Goal: Transaction & Acquisition: Book appointment/travel/reservation

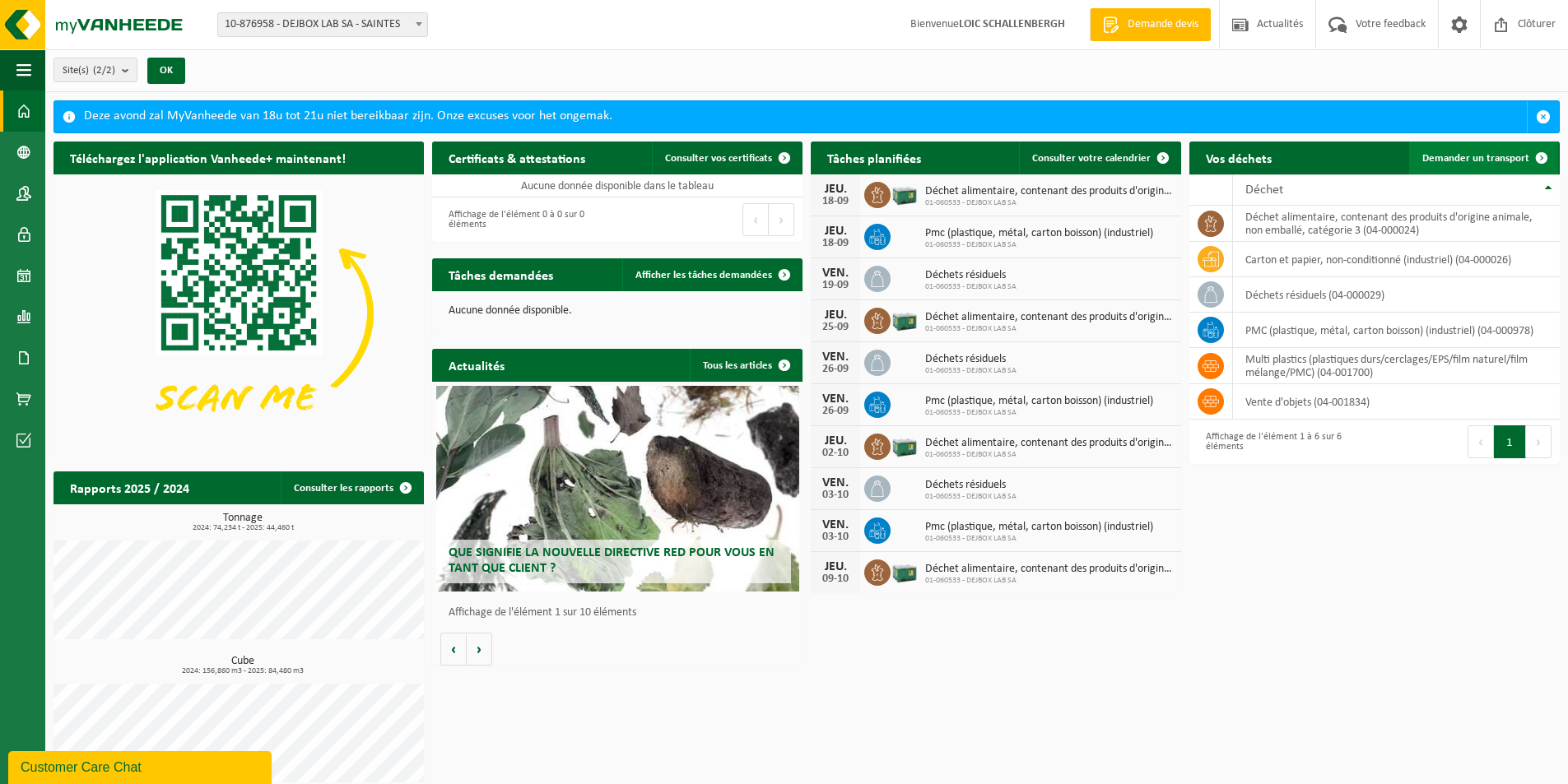
click at [1499, 153] on span "Demander un transport" at bounding box center [1477, 158] width 107 height 11
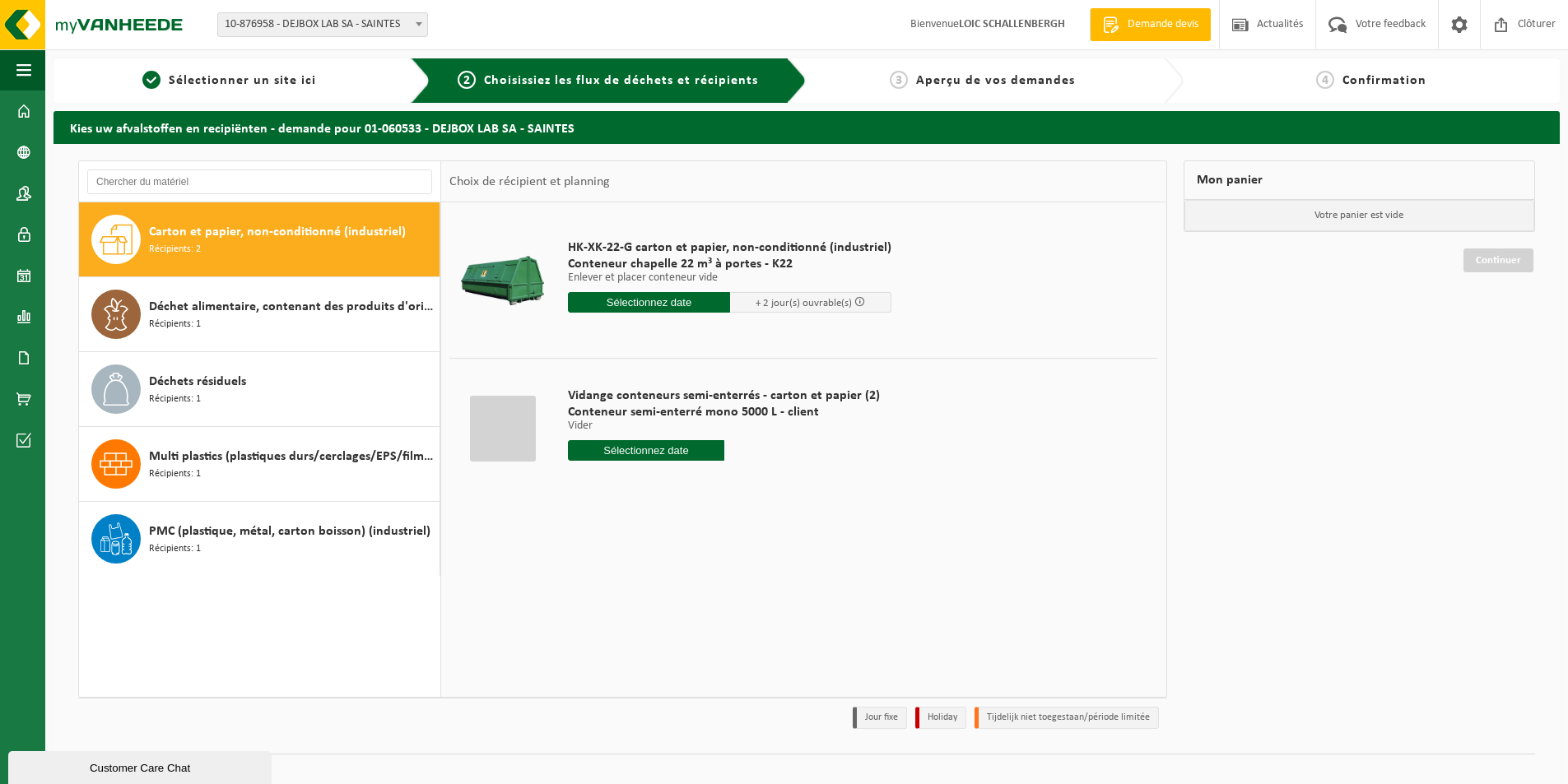
click at [635, 300] on input "text" at bounding box center [649, 302] width 163 height 21
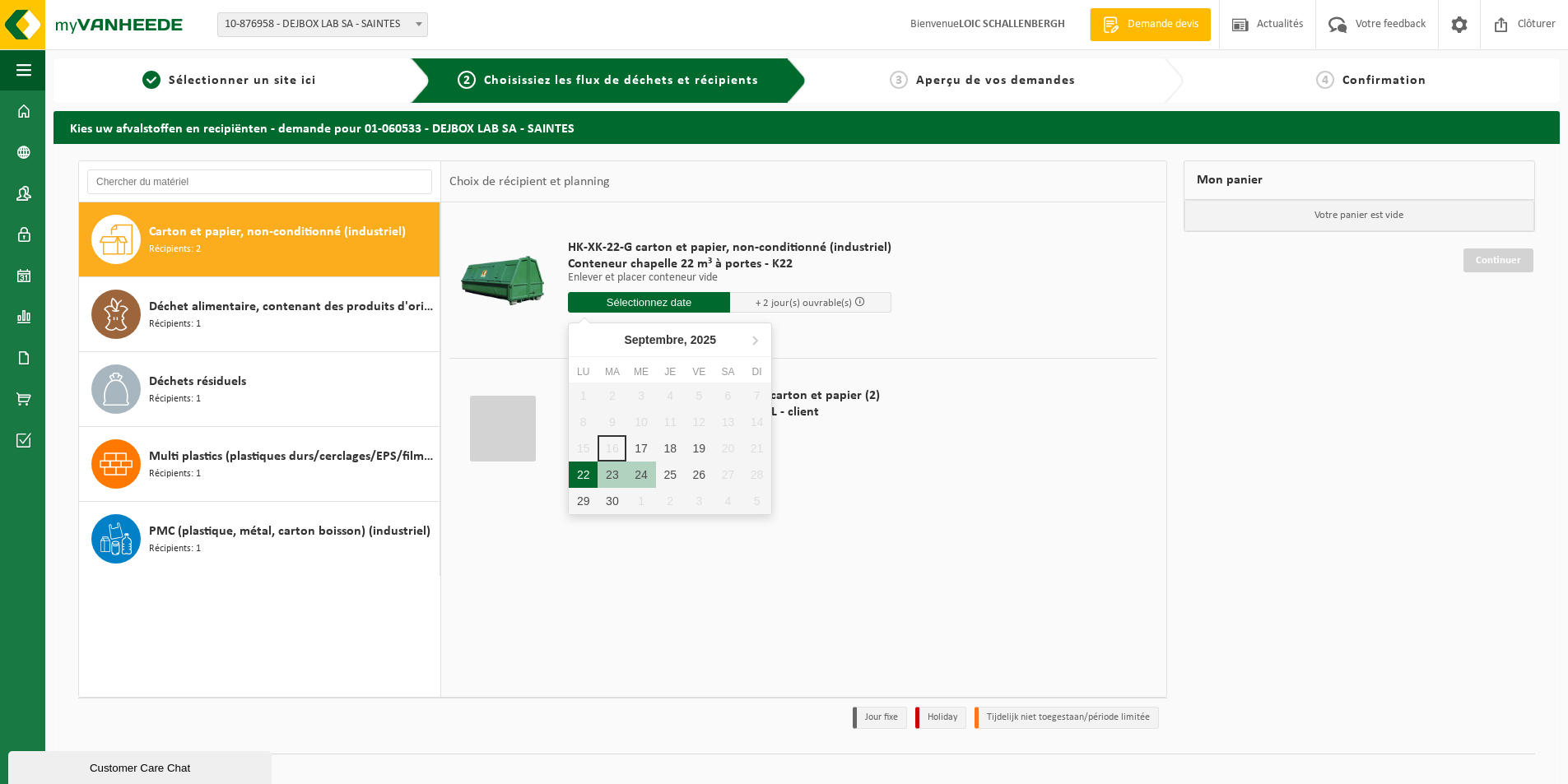
click at [581, 482] on div "22" at bounding box center [583, 474] width 28 height 26
type input "à partir de 2025-09-22"
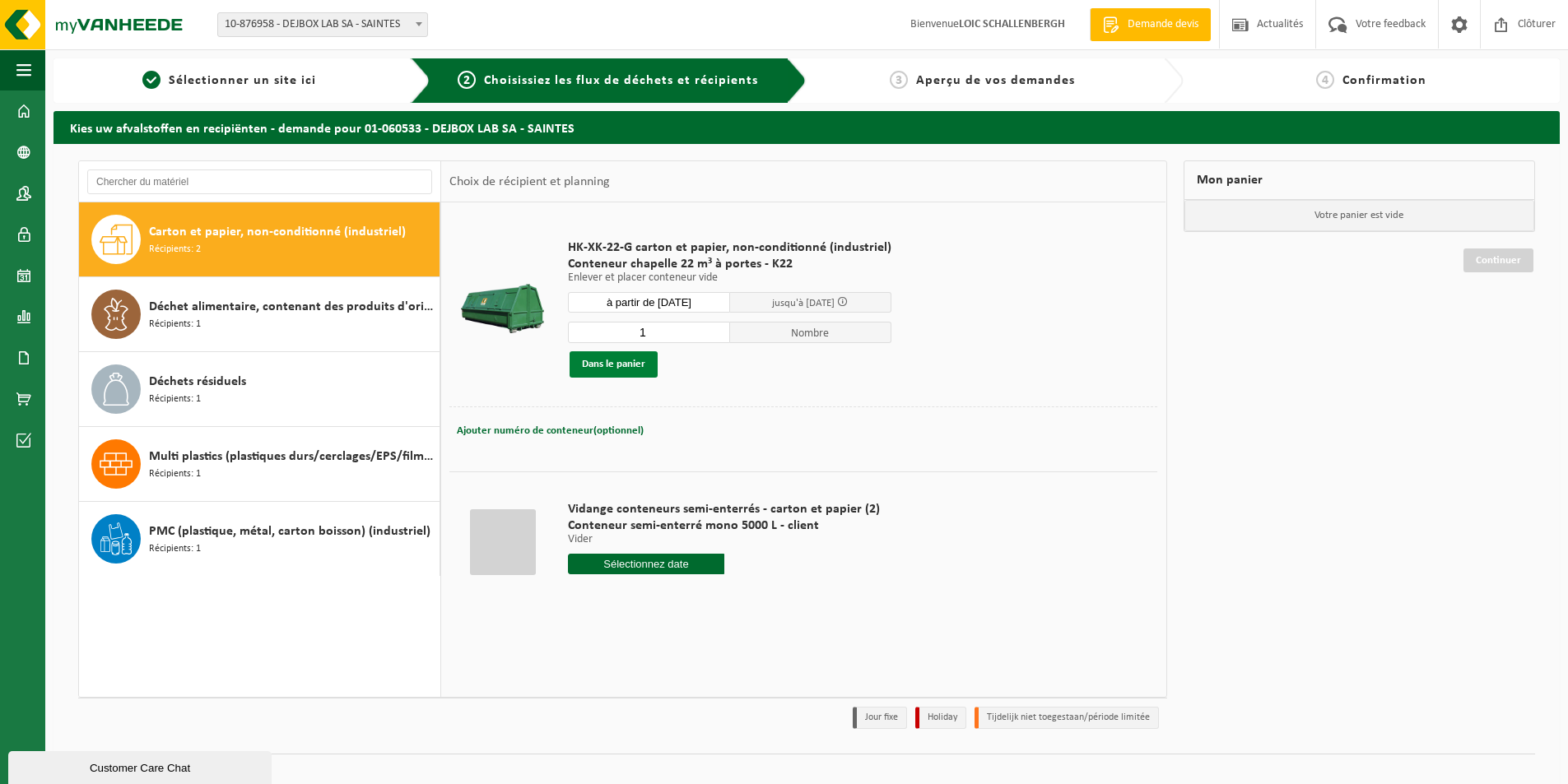
click at [625, 369] on button "Dans le panier" at bounding box center [613, 364] width 88 height 26
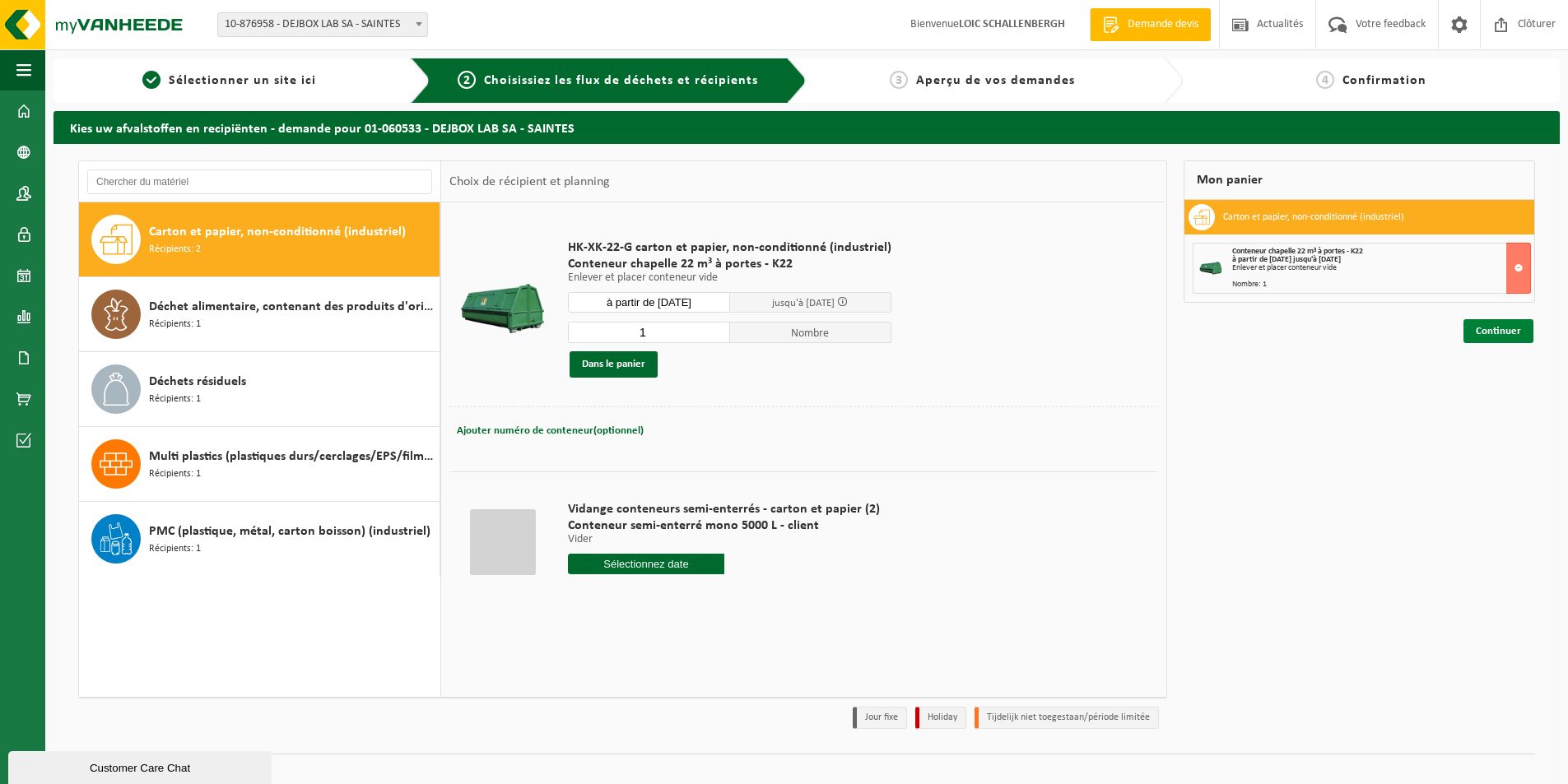
click at [1483, 334] on link "Continuer" at bounding box center [1499, 331] width 70 height 23
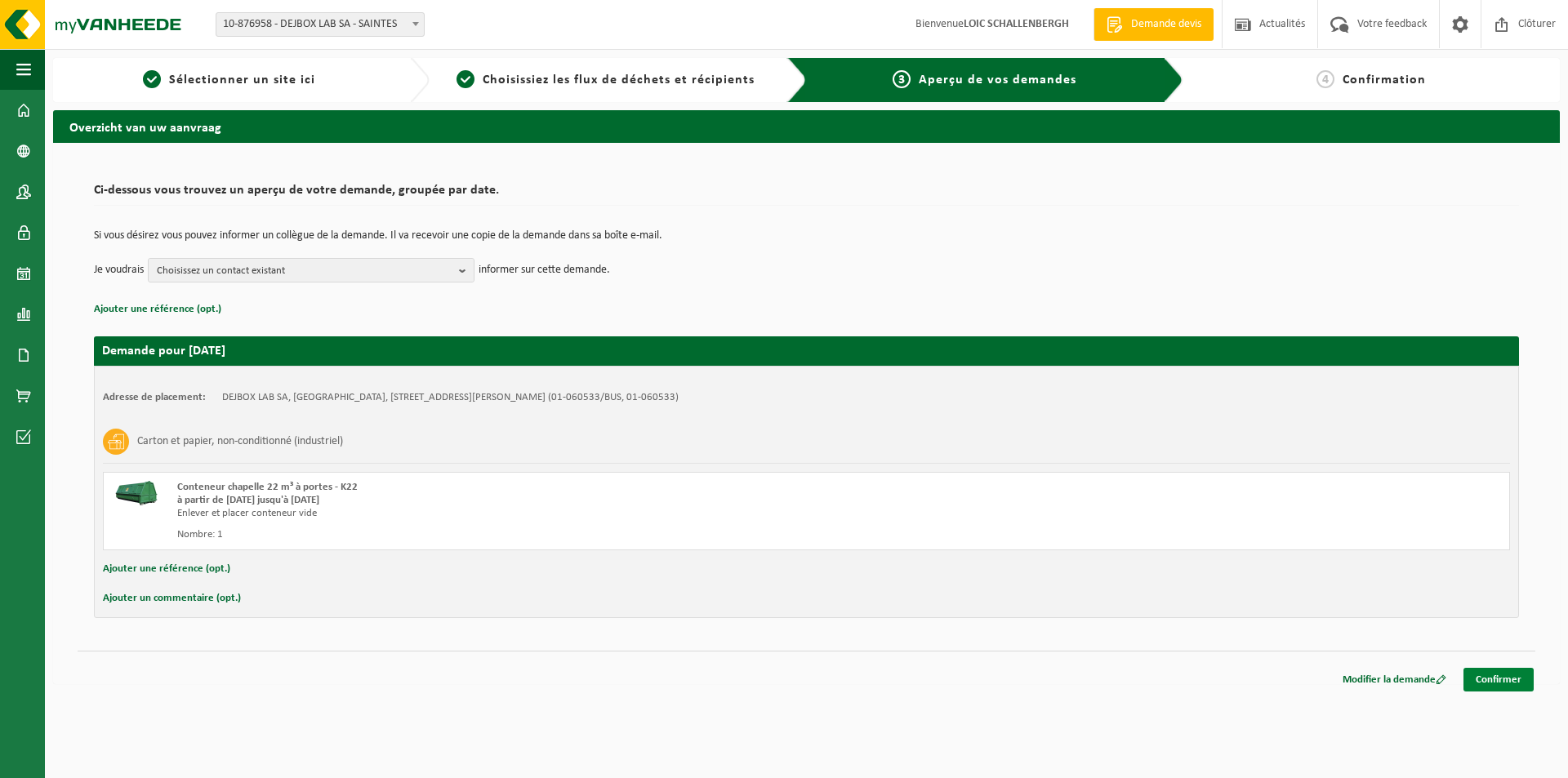
click at [1515, 675] on link "Confirmer" at bounding box center [1498, 680] width 70 height 23
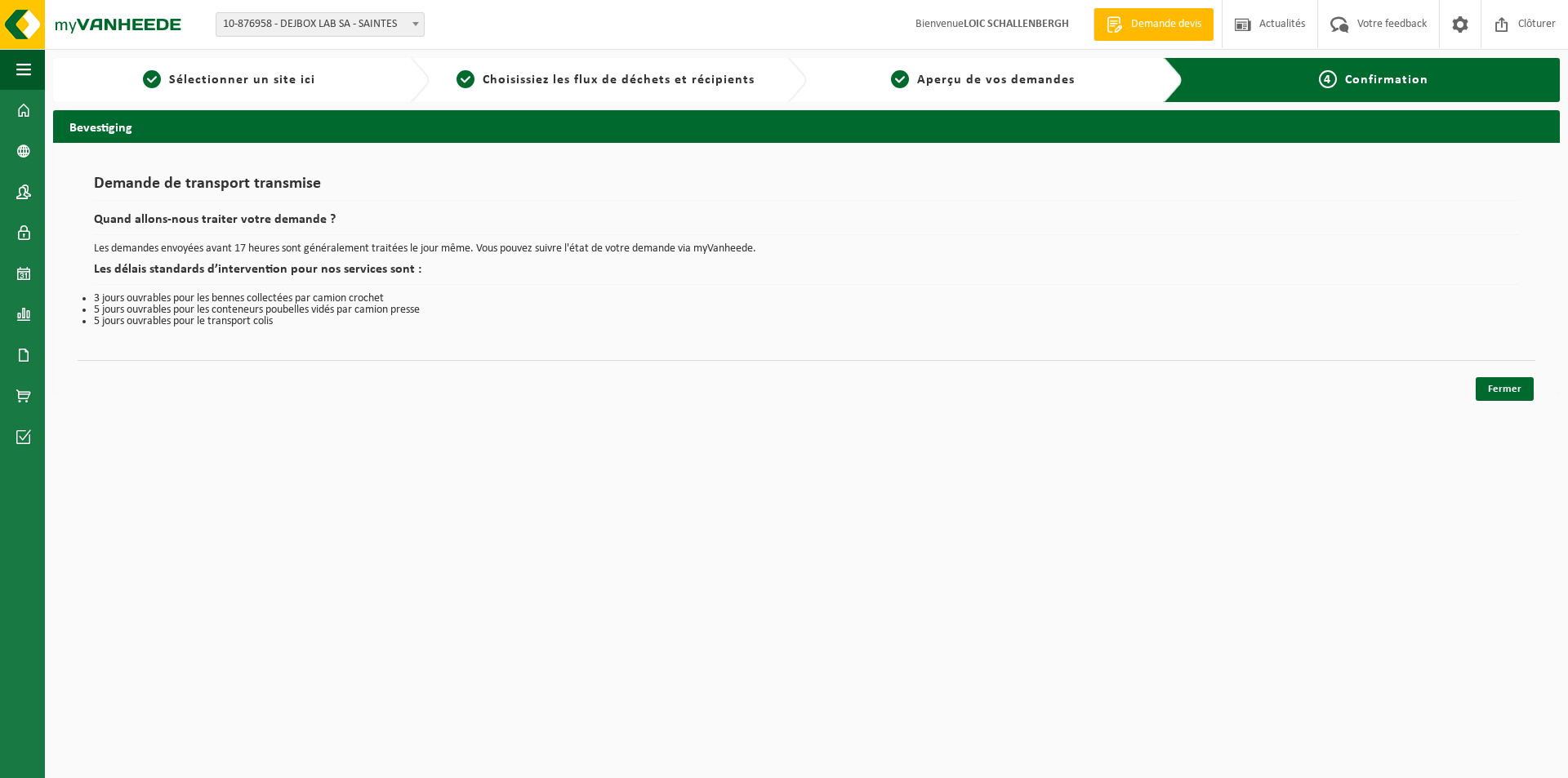
click at [1516, 389] on link "Fermer" at bounding box center [1505, 389] width 58 height 23
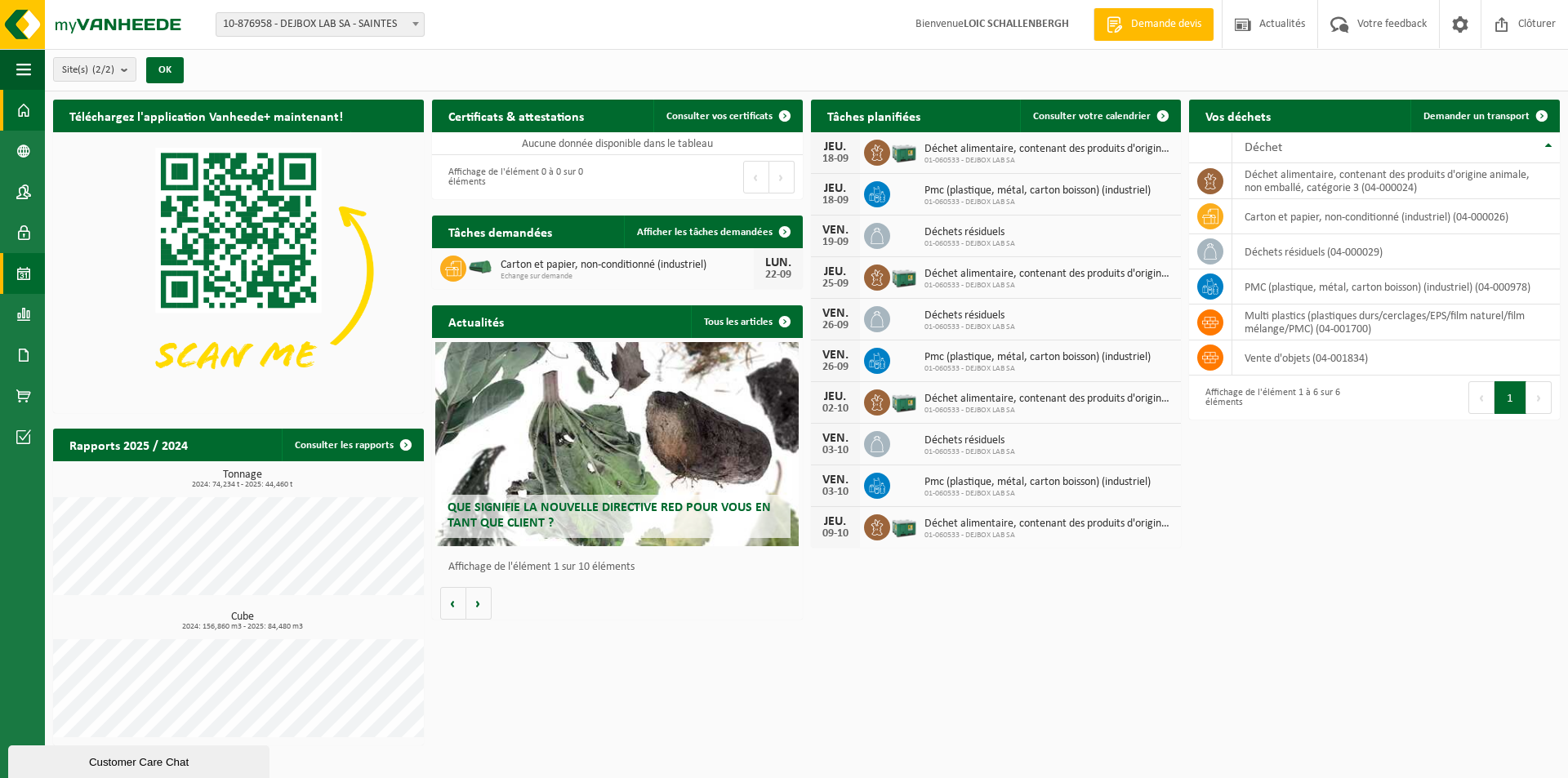
click at [23, 277] on span at bounding box center [24, 273] width 15 height 41
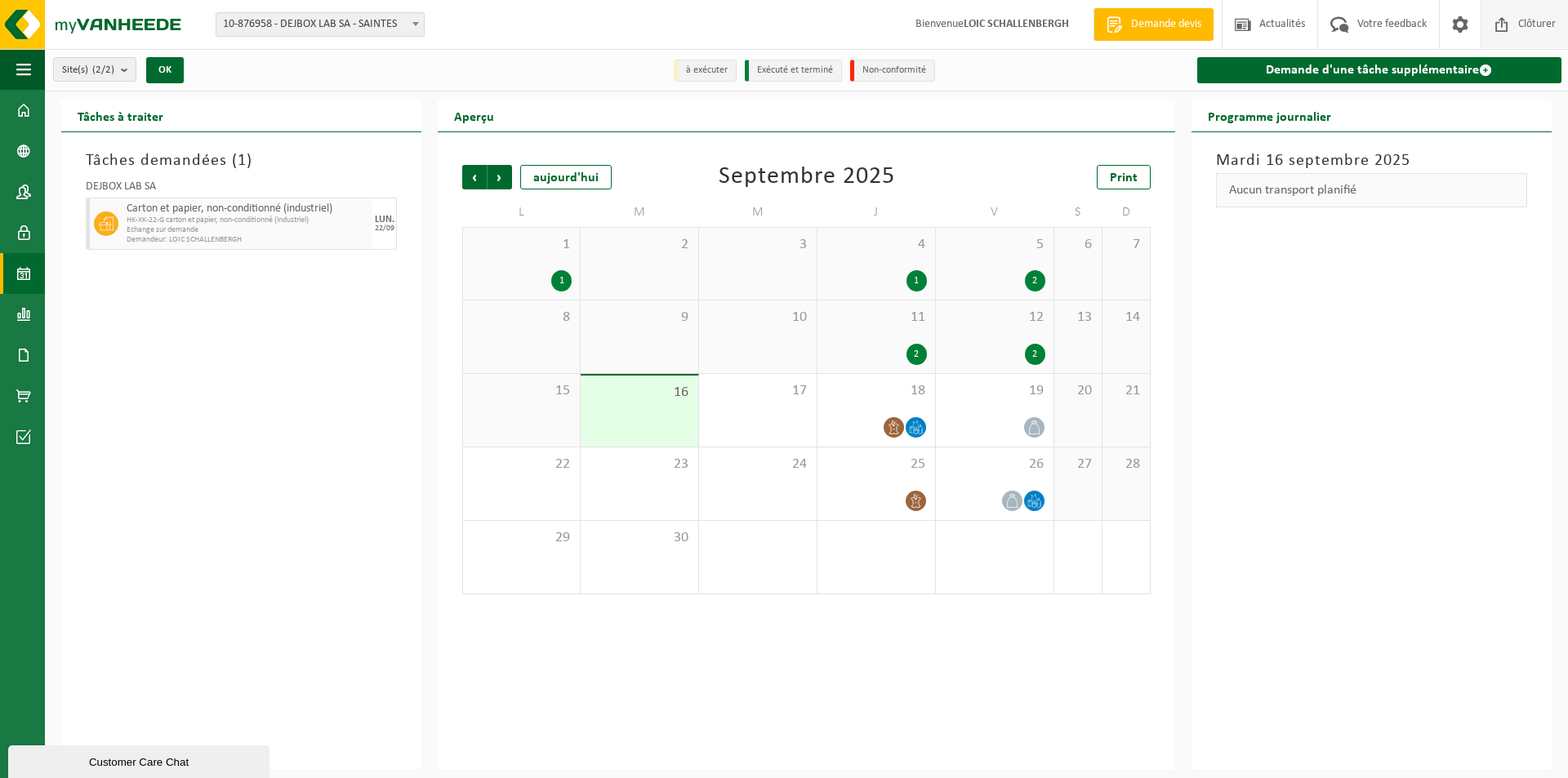
click at [1517, 23] on span "Clôturer" at bounding box center [1536, 24] width 46 height 48
